Goal: Information Seeking & Learning: Learn about a topic

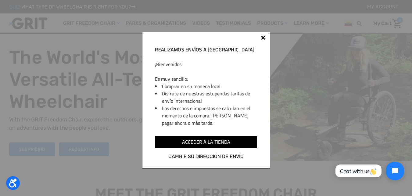
click at [261, 38] on div at bounding box center [263, 38] width 5 height 5
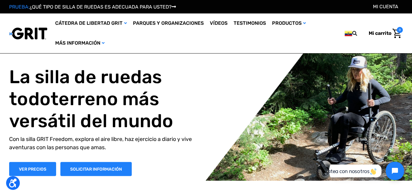
click at [44, 32] on img at bounding box center [28, 33] width 38 height 13
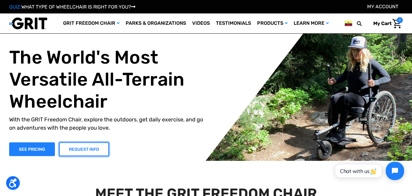
click at [96, 153] on link "REQUEST INFO" at bounding box center [84, 149] width 50 height 14
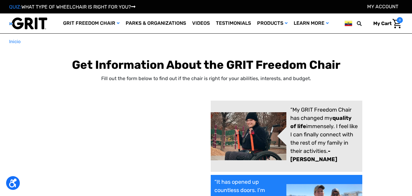
click at [30, 24] on img at bounding box center [28, 23] width 38 height 13
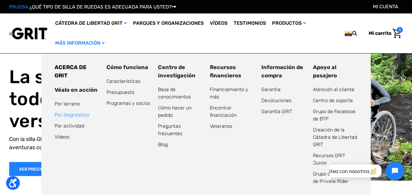
click at [55, 112] on font "Por diagnóstico" at bounding box center [72, 115] width 35 height 6
